Goal: Browse casually

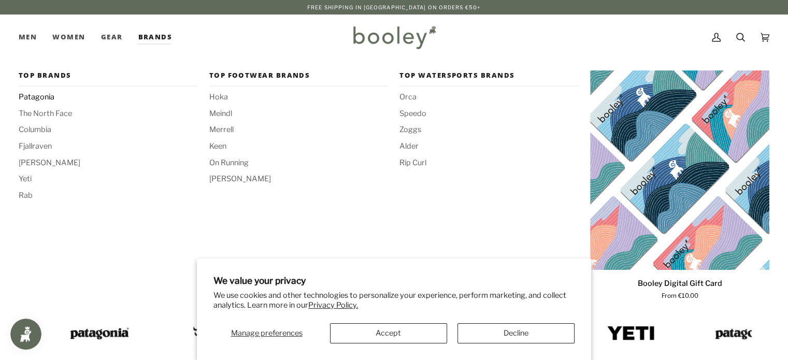
click at [49, 100] on span "Patagonia" at bounding box center [108, 97] width 179 height 11
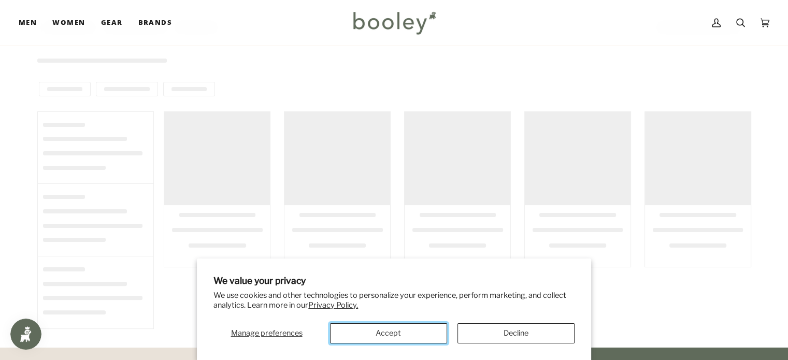
click at [406, 332] on button "Accept" at bounding box center [388, 333] width 117 height 20
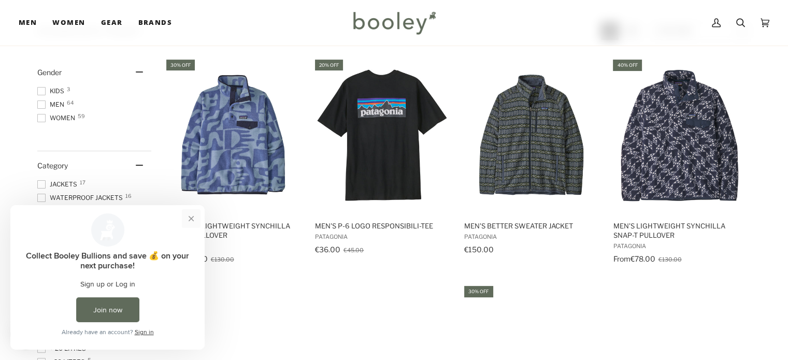
drag, startPoint x: 187, startPoint y: 218, endPoint x: 206, endPoint y: 417, distance: 200.5
click at [187, 218] on button "Close prompt" at bounding box center [191, 218] width 19 height 19
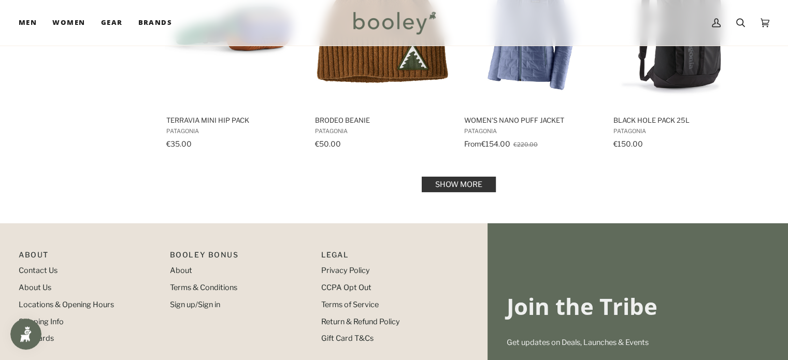
scroll to position [1037, 0]
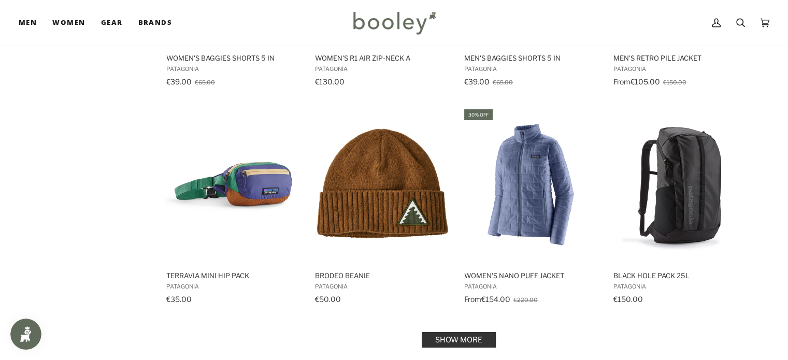
drag, startPoint x: 471, startPoint y: 337, endPoint x: 558, endPoint y: 325, distance: 87.9
click at [471, 337] on link "Show more" at bounding box center [459, 340] width 74 height 16
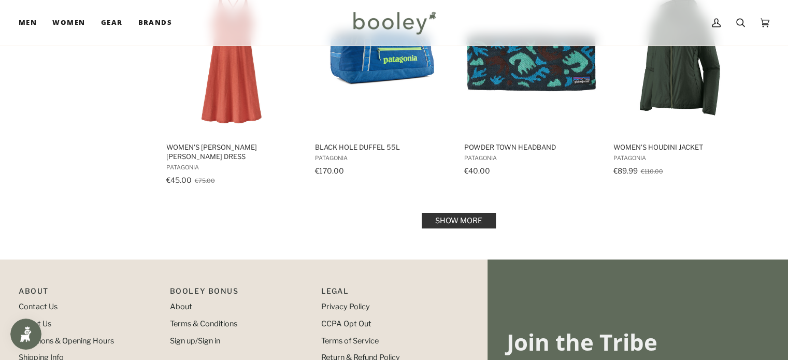
scroll to position [2177, 0]
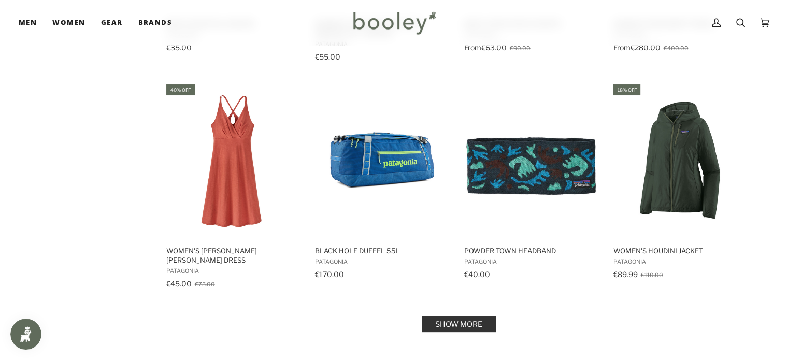
click at [448, 317] on link "Show more" at bounding box center [459, 325] width 74 height 16
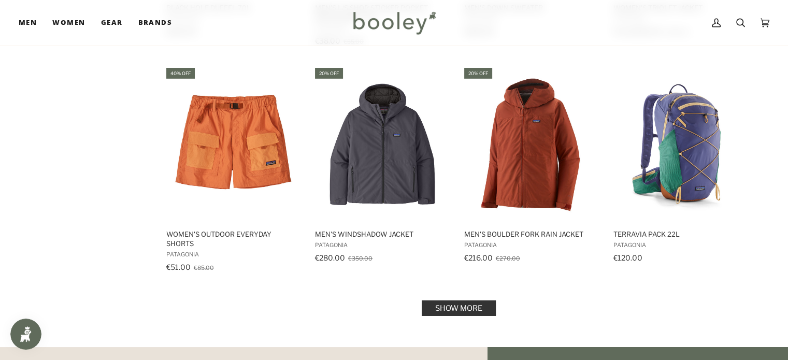
scroll to position [3370, 0]
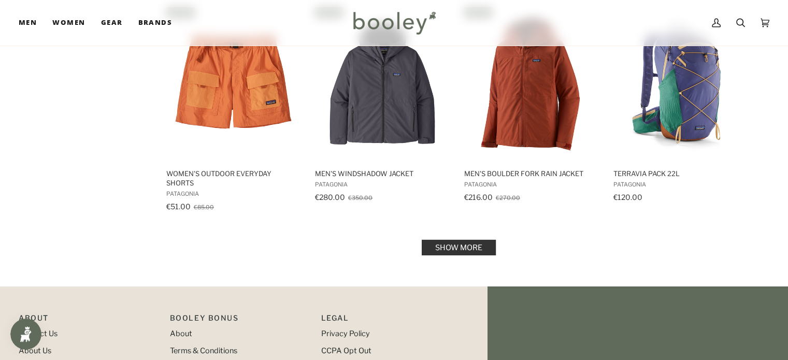
click at [457, 240] on link "Show more" at bounding box center [459, 248] width 74 height 16
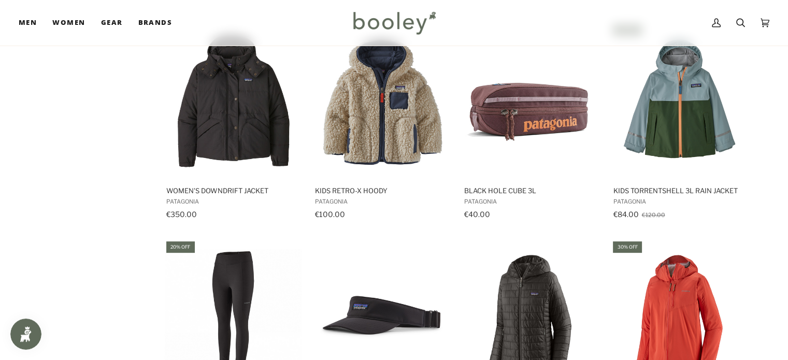
scroll to position [4562, 0]
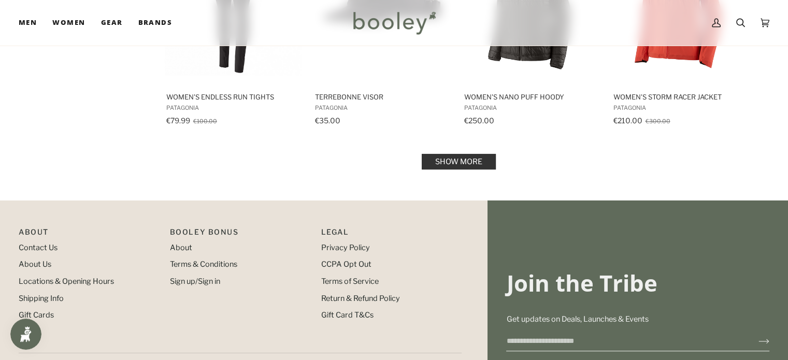
click at [458, 154] on link "Show more" at bounding box center [459, 162] width 74 height 16
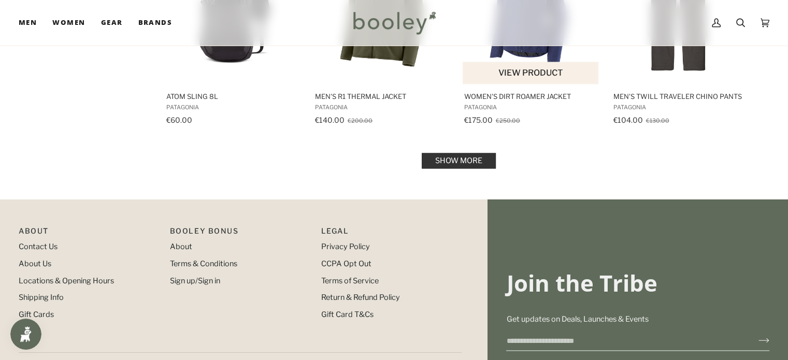
scroll to position [5594, 0]
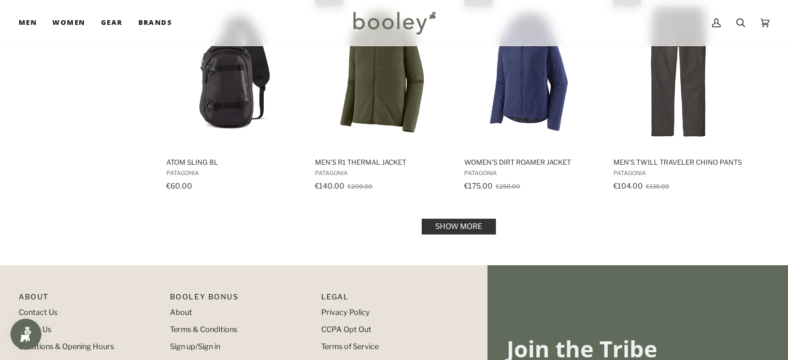
drag, startPoint x: 457, startPoint y: 198, endPoint x: 288, endPoint y: 193, distance: 169.1
click at [457, 219] on link "Show more" at bounding box center [459, 227] width 74 height 16
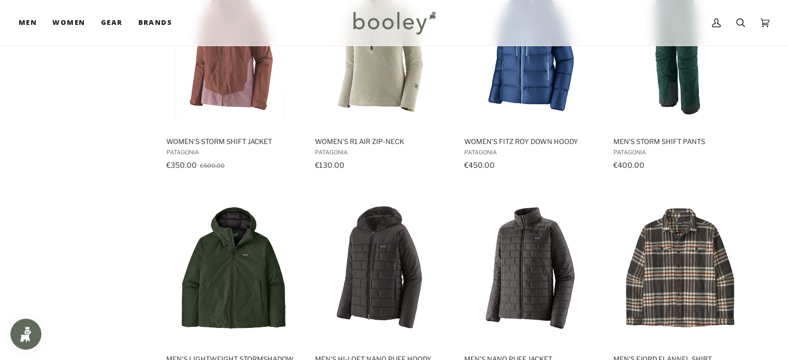
scroll to position [6630, 0]
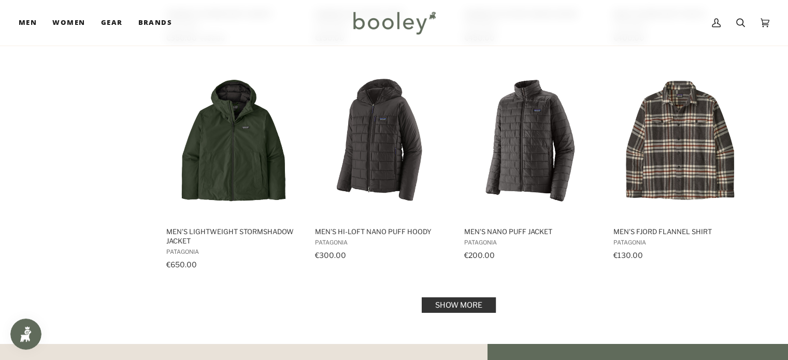
click at [468, 298] on link "Show more" at bounding box center [459, 306] width 74 height 16
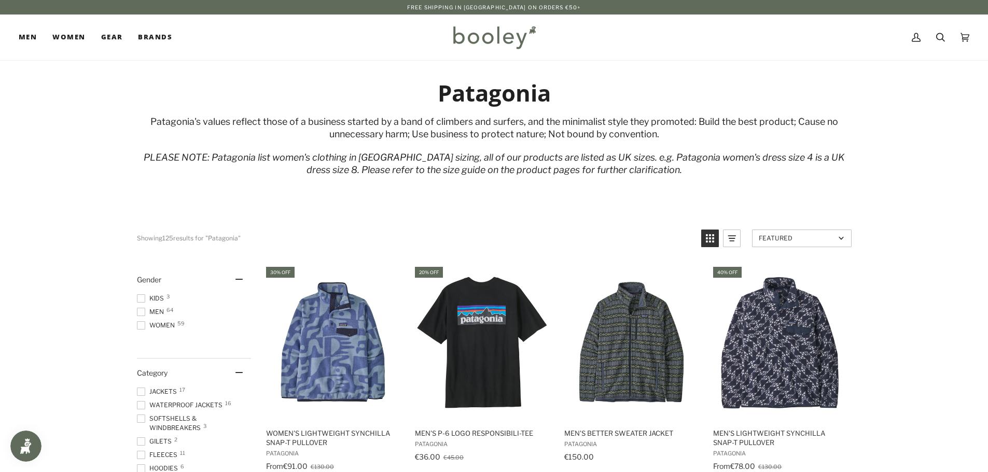
drag, startPoint x: 531, startPoint y: 413, endPoint x: 490, endPoint y: 87, distance: 329.1
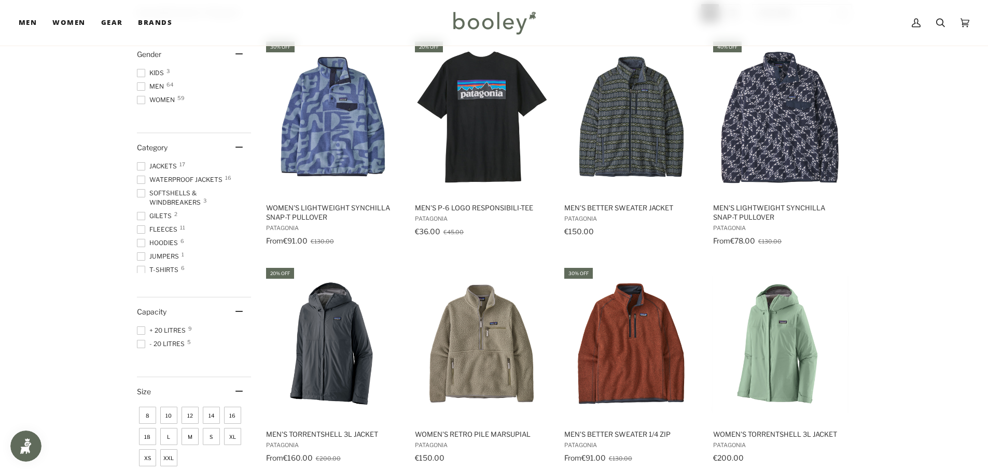
scroll to position [207, 0]
